Goal: Feedback & Contribution: Submit feedback/report problem

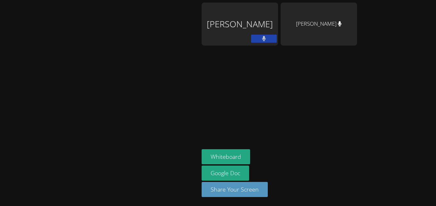
click at [196, 106] on div at bounding box center [100, 103] width 194 height 201
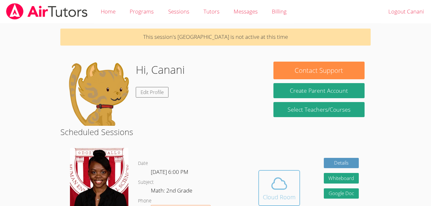
click at [281, 183] on icon at bounding box center [279, 183] width 18 height 18
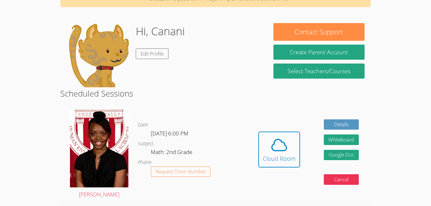
scroll to position [60, 0]
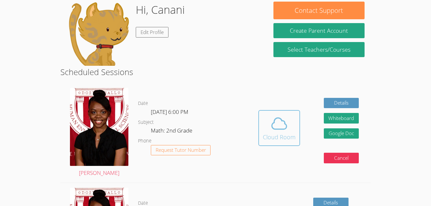
click at [279, 128] on icon at bounding box center [279, 123] width 18 height 18
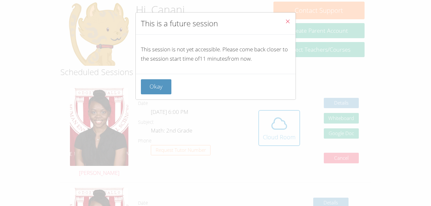
drag, startPoint x: 279, startPoint y: 128, endPoint x: 400, endPoint y: 28, distance: 156.9
click at [400, 28] on div "This is a future session This session is not yet accessible. Please come back c…" at bounding box center [215, 103] width 431 height 206
click at [286, 122] on div "This is a future session This session is not yet accessible. Please come back c…" at bounding box center [215, 103] width 431 height 206
click at [285, 19] on icon "Close" at bounding box center [287, 21] width 5 height 5
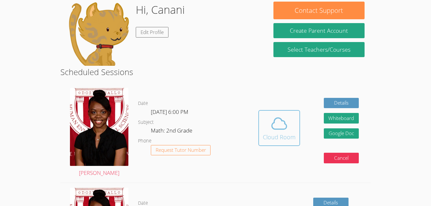
click at [278, 128] on icon at bounding box center [279, 123] width 18 height 18
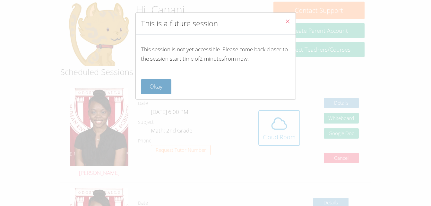
click at [160, 83] on button "Okay" at bounding box center [156, 86] width 31 height 15
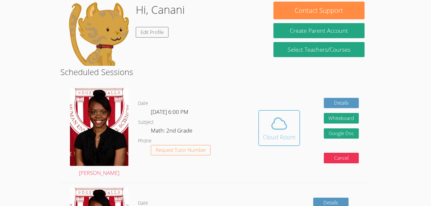
click at [272, 128] on icon at bounding box center [279, 123] width 15 height 11
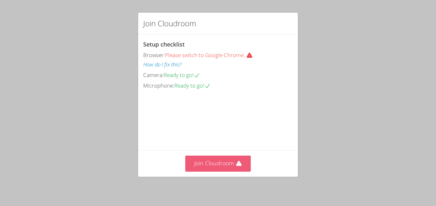
click at [213, 159] on button "Join Cloudroom" at bounding box center [218, 164] width 66 height 16
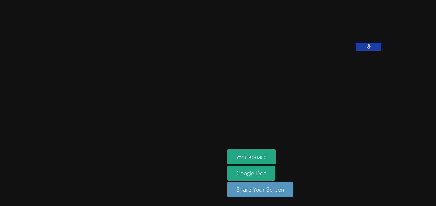
click at [355, 51] on button at bounding box center [368, 47] width 26 height 8
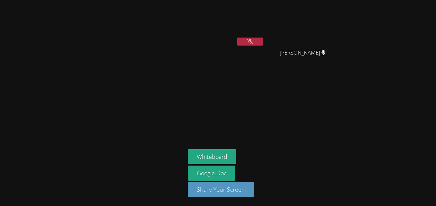
click at [246, 38] on button at bounding box center [250, 42] width 26 height 8
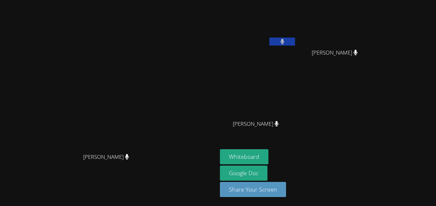
click at [284, 39] on icon at bounding box center [282, 41] width 4 height 5
click at [285, 39] on icon at bounding box center [282, 41] width 7 height 5
click at [284, 39] on icon at bounding box center [282, 41] width 4 height 5
click at [285, 39] on icon at bounding box center [282, 41] width 7 height 5
click at [284, 39] on icon at bounding box center [282, 41] width 4 height 5
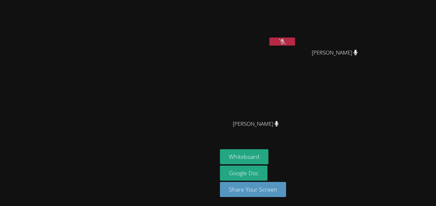
click at [285, 39] on icon at bounding box center [282, 41] width 7 height 5
click at [284, 39] on icon at bounding box center [282, 41] width 4 height 5
click at [285, 39] on icon at bounding box center [282, 41] width 7 height 5
click at [284, 39] on icon at bounding box center [282, 41] width 4 height 5
click at [285, 39] on icon at bounding box center [282, 41] width 7 height 5
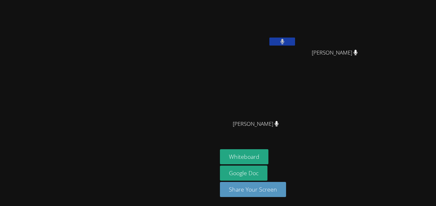
click at [284, 39] on icon at bounding box center [282, 41] width 4 height 5
click at [285, 39] on icon at bounding box center [282, 41] width 7 height 5
click at [284, 39] on icon at bounding box center [282, 41] width 4 height 5
click at [295, 39] on button at bounding box center [282, 42] width 26 height 8
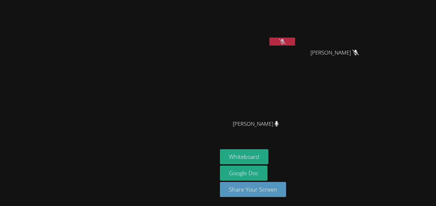
click at [295, 39] on button at bounding box center [282, 42] width 26 height 8
click at [285, 39] on icon at bounding box center [282, 41] width 7 height 5
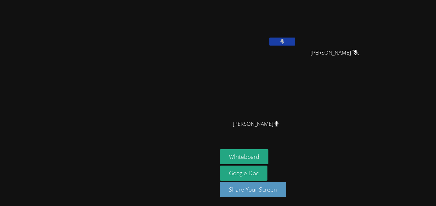
click at [284, 39] on icon at bounding box center [282, 41] width 4 height 5
click at [285, 39] on icon at bounding box center [282, 41] width 7 height 5
click at [284, 39] on icon at bounding box center [282, 41] width 4 height 5
click at [359, 51] on span "Savannah Gleason" at bounding box center [334, 52] width 48 height 9
click at [278, 122] on icon at bounding box center [276, 123] width 4 height 5
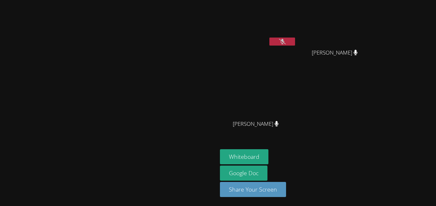
click at [295, 42] on button at bounding box center [282, 42] width 26 height 8
drag, startPoint x: 159, startPoint y: 68, endPoint x: 157, endPoint y: 73, distance: 5.8
click at [157, 73] on video at bounding box center [109, 89] width 96 height 119
click at [148, 76] on video at bounding box center [109, 89] width 96 height 119
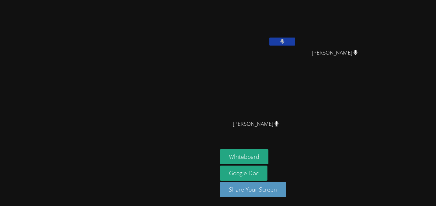
click at [147, 76] on video at bounding box center [109, 89] width 96 height 119
click at [157, 81] on video at bounding box center [109, 89] width 96 height 119
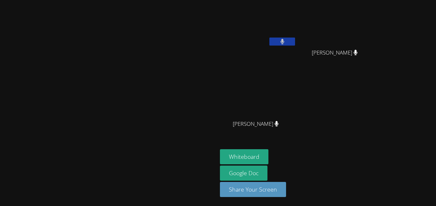
click at [295, 38] on button at bounding box center [282, 42] width 26 height 8
click at [296, 37] on video at bounding box center [258, 24] width 76 height 43
click at [285, 40] on icon at bounding box center [282, 41] width 7 height 5
click at [295, 40] on button at bounding box center [282, 42] width 26 height 8
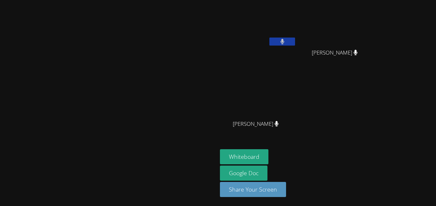
click at [295, 40] on button at bounding box center [282, 42] width 26 height 8
click at [285, 40] on icon at bounding box center [282, 41] width 7 height 5
click at [284, 40] on icon at bounding box center [282, 41] width 4 height 5
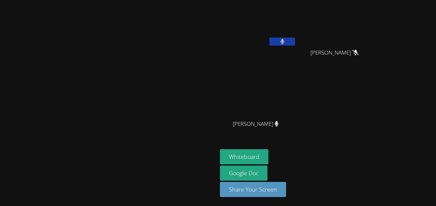
click at [284, 41] on icon at bounding box center [282, 41] width 4 height 5
click at [295, 38] on button at bounding box center [282, 42] width 26 height 8
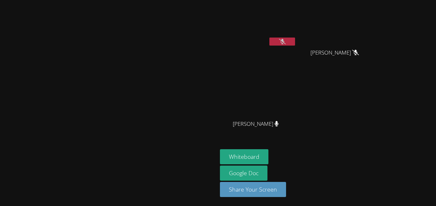
click at [295, 38] on button at bounding box center [282, 42] width 26 height 8
click at [295, 41] on button at bounding box center [282, 42] width 26 height 8
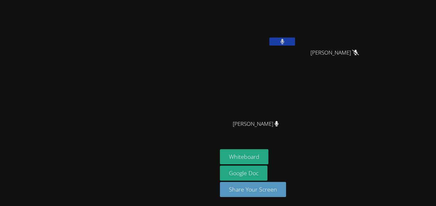
click at [295, 41] on button at bounding box center [282, 42] width 26 height 8
click at [295, 38] on button at bounding box center [282, 42] width 26 height 8
click at [296, 64] on div "Canani Cobb" at bounding box center [258, 37] width 76 height 69
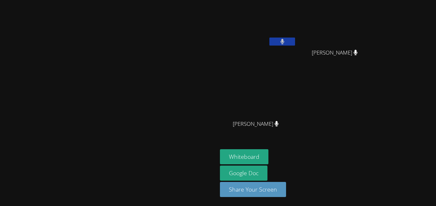
click at [296, 36] on video at bounding box center [258, 24] width 76 height 43
click at [295, 38] on button at bounding box center [282, 42] width 26 height 8
click at [296, 37] on video at bounding box center [258, 24] width 76 height 43
click at [295, 38] on button at bounding box center [282, 42] width 26 height 8
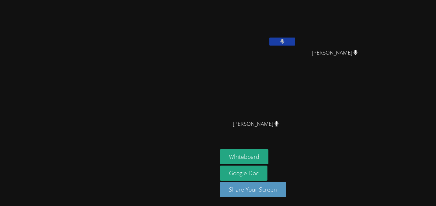
click at [295, 38] on button at bounding box center [282, 42] width 26 height 8
click at [285, 41] on icon at bounding box center [282, 41] width 7 height 5
click at [295, 39] on button at bounding box center [282, 42] width 26 height 8
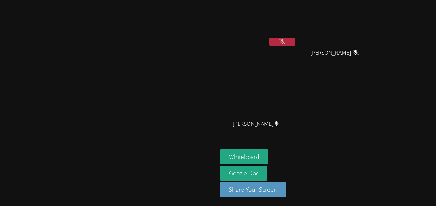
click at [285, 40] on icon at bounding box center [282, 41] width 7 height 5
click at [284, 40] on icon at bounding box center [282, 41] width 4 height 5
click at [285, 40] on icon at bounding box center [282, 41] width 7 height 5
click at [157, 51] on video at bounding box center [109, 89] width 96 height 119
click at [284, 39] on icon at bounding box center [282, 41] width 4 height 5
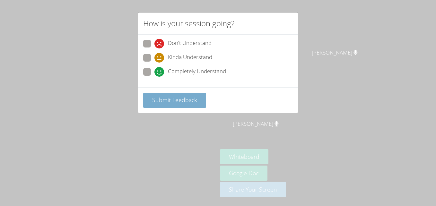
click at [188, 98] on span "Submit Feedback" at bounding box center [174, 100] width 45 height 8
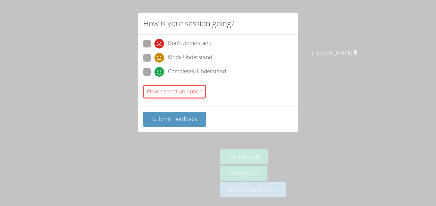
click at [154, 77] on span at bounding box center [154, 77] width 0 height 0
click at [154, 71] on input "Completely Understand" at bounding box center [156, 70] width 5 height 5
radio input "true"
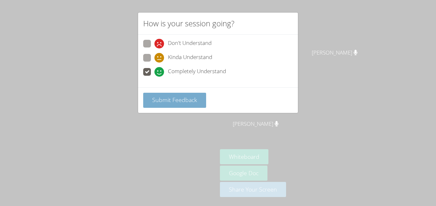
click at [168, 99] on span "Submit Feedback" at bounding box center [174, 100] width 45 height 8
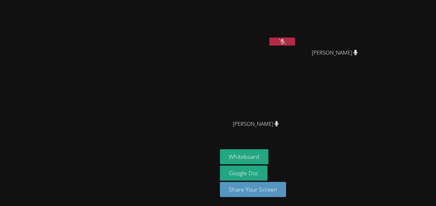
click at [295, 38] on button at bounding box center [282, 42] width 26 height 8
click at [285, 43] on icon at bounding box center [282, 41] width 7 height 5
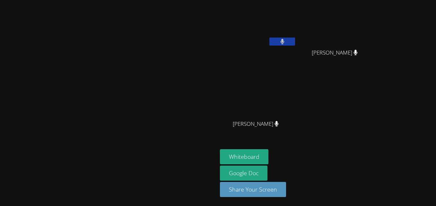
click at [295, 41] on button at bounding box center [282, 42] width 26 height 8
click at [285, 39] on icon at bounding box center [282, 41] width 7 height 5
